Goal: Information Seeking & Learning: Find specific fact

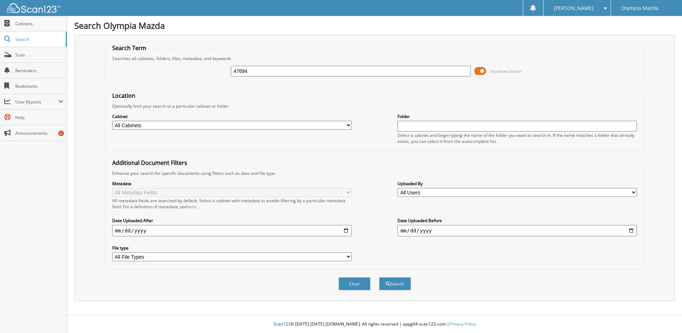
type input "47694"
click at [379, 277] on button "Search" at bounding box center [395, 283] width 32 height 13
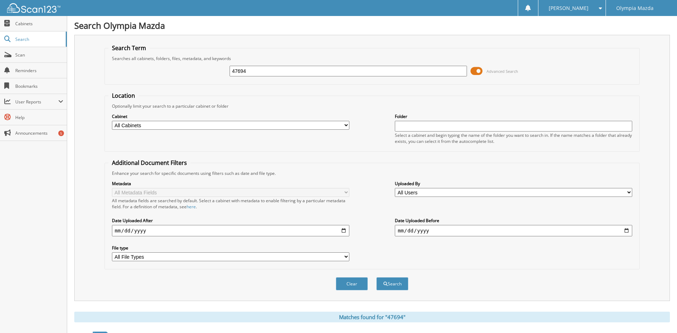
scroll to position [64, 0]
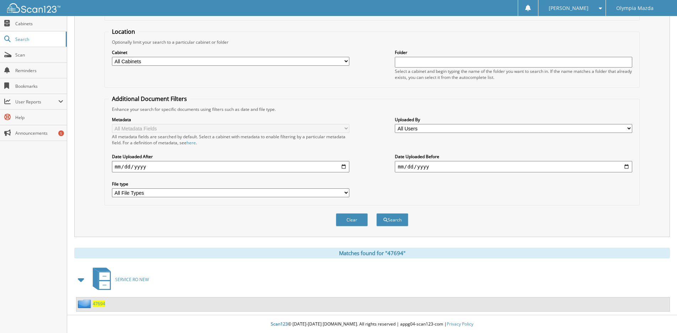
click at [99, 302] on span "47694" at bounding box center [99, 304] width 12 height 6
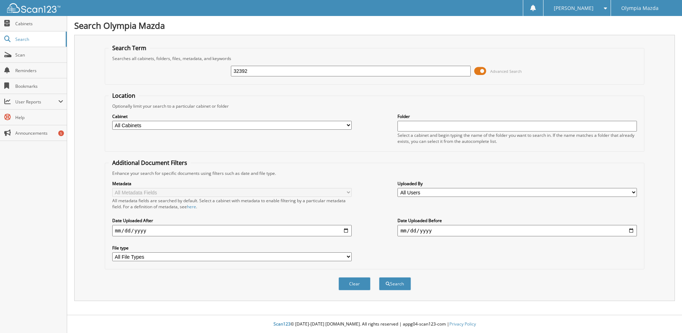
type input "32392"
click at [379, 277] on button "Search" at bounding box center [395, 283] width 32 height 13
